Goal: Check status: Check status

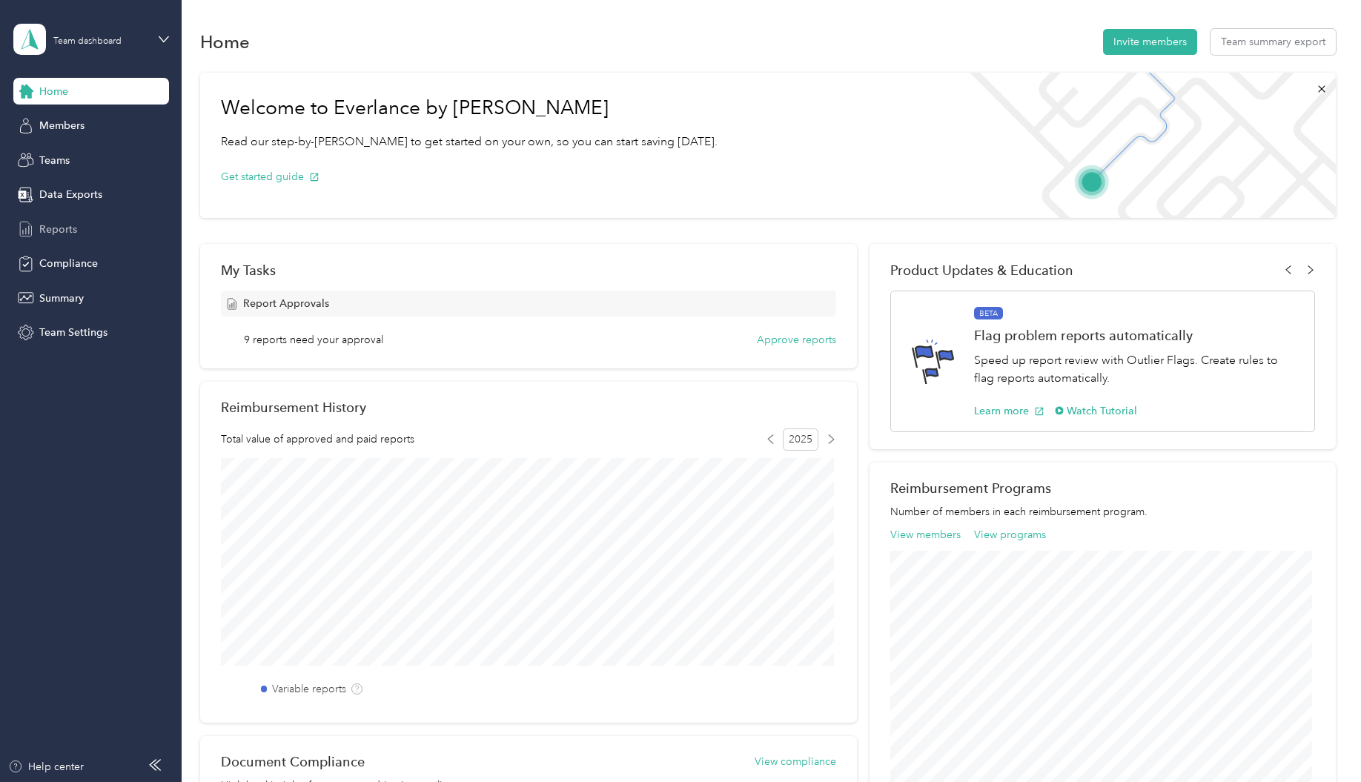
click at [58, 234] on span "Reports" at bounding box center [58, 230] width 38 height 16
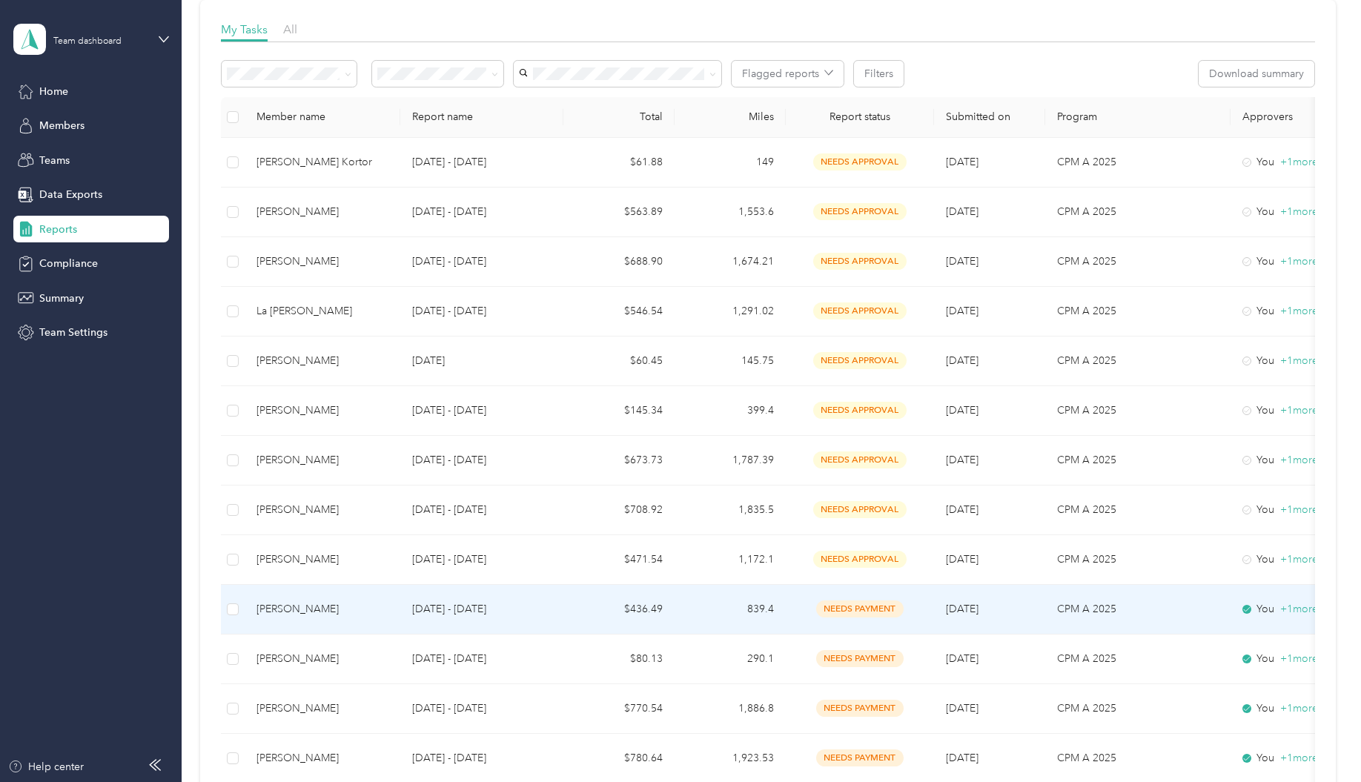
scroll to position [148, 0]
